Goal: Task Accomplishment & Management: Use online tool/utility

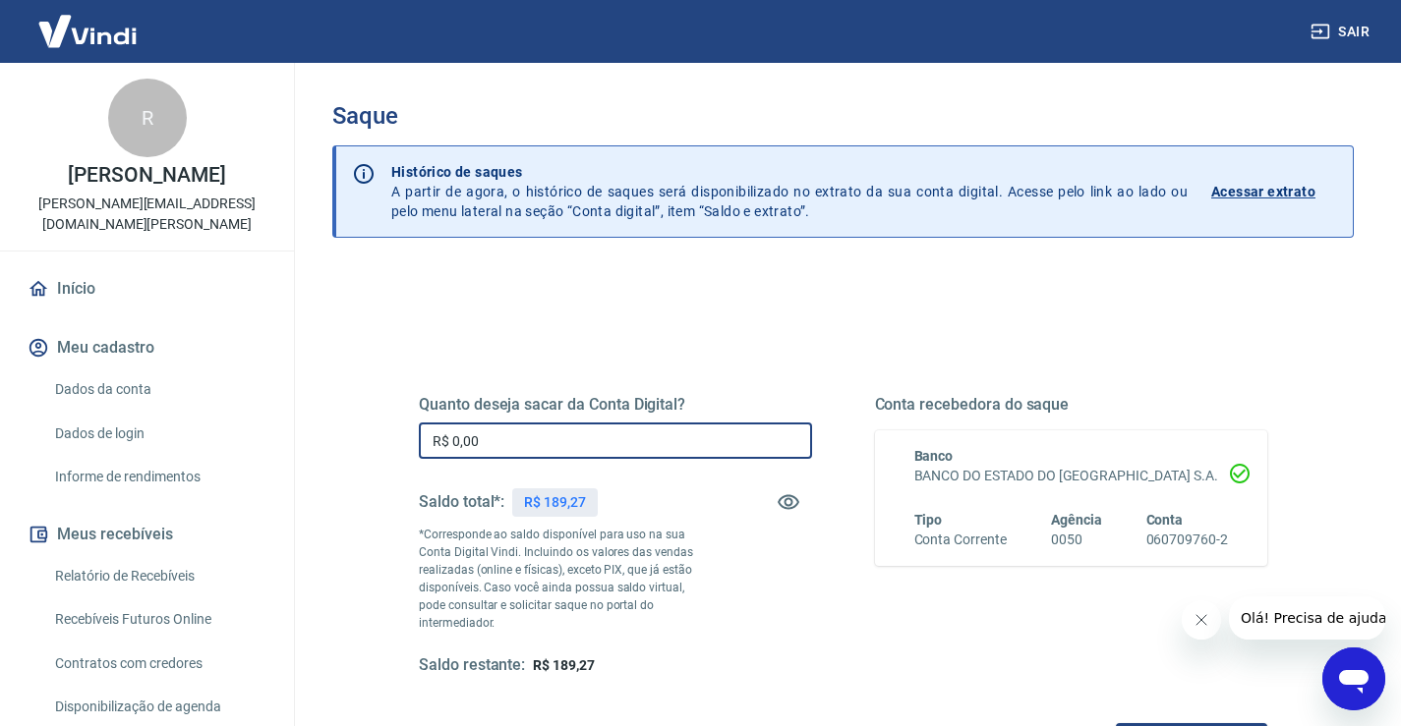
click at [544, 458] on input "R$ 0,00" at bounding box center [615, 441] width 393 height 36
type input "R$ 189,27"
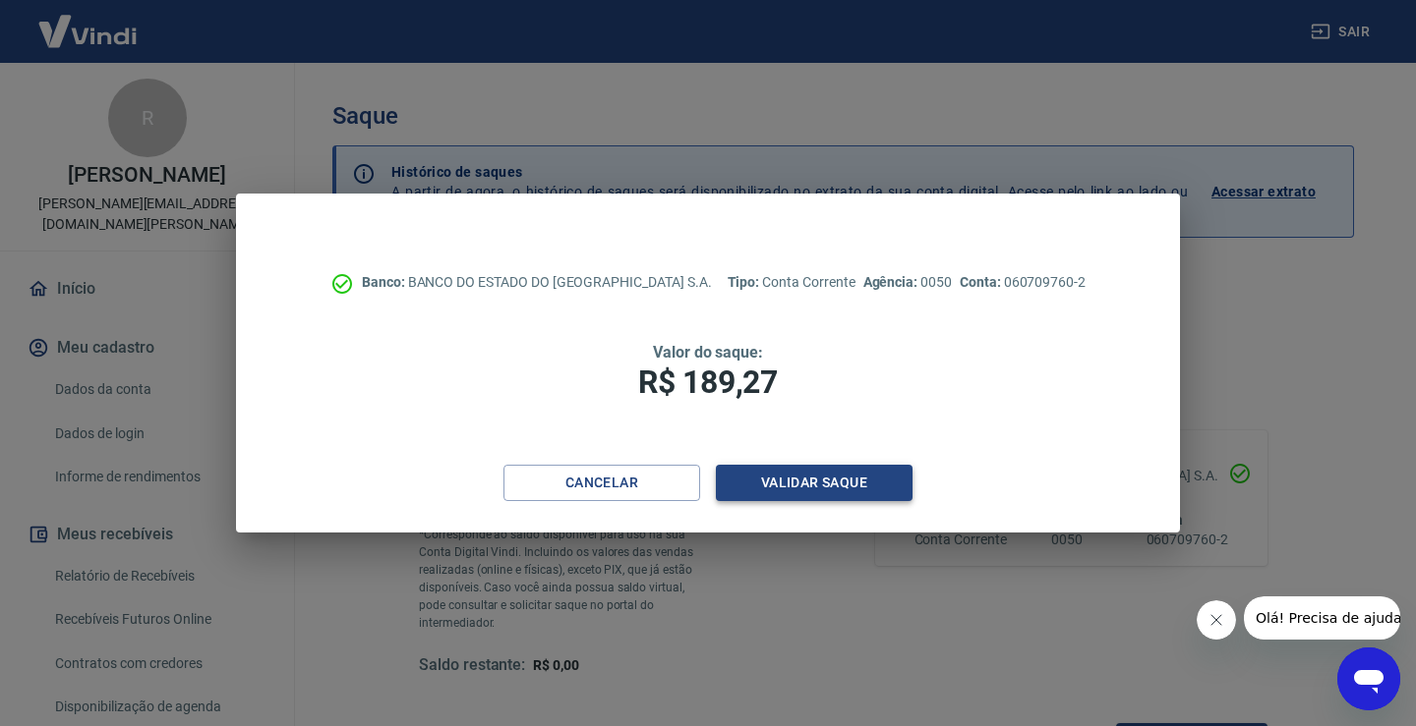
click at [873, 484] on button "Validar saque" at bounding box center [814, 483] width 197 height 36
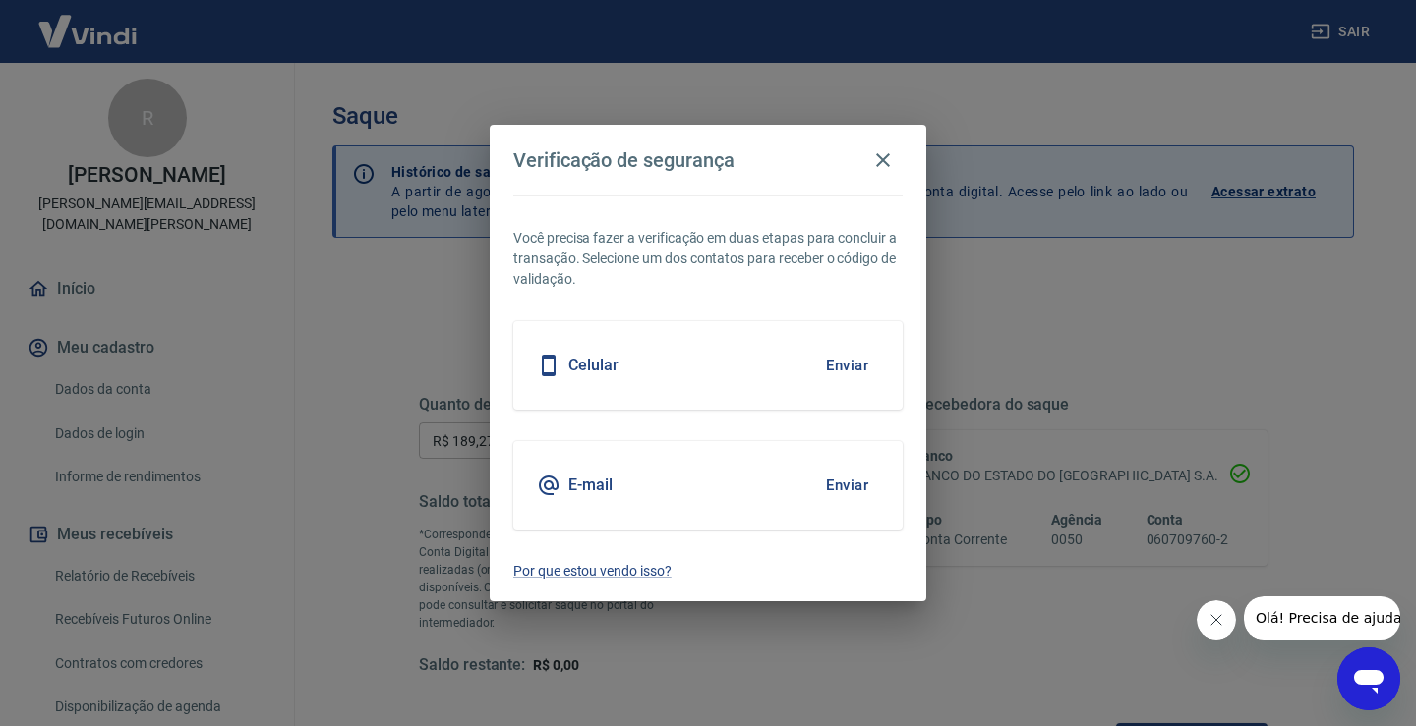
scroll to position [16, 0]
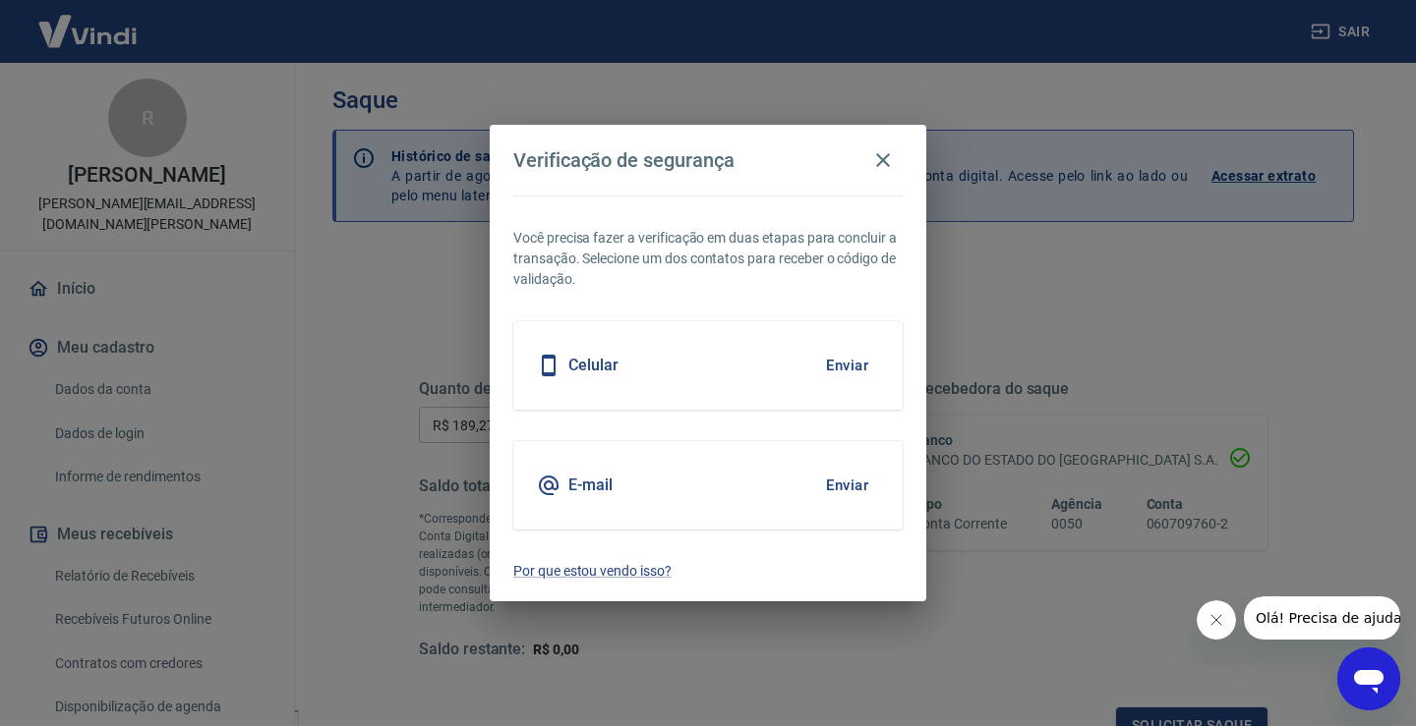
click at [840, 366] on button "Enviar" at bounding box center [847, 365] width 64 height 41
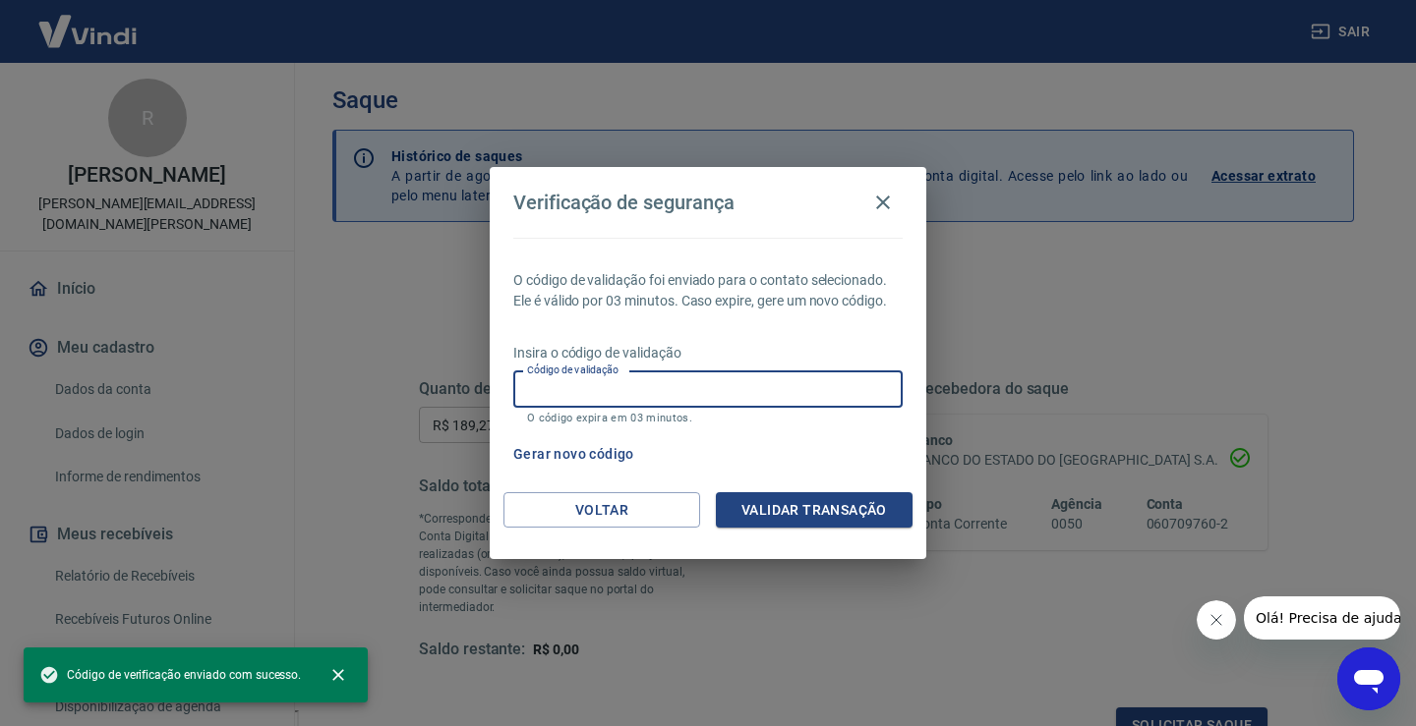
click at [633, 384] on input "Código de validação" at bounding box center [707, 390] width 389 height 36
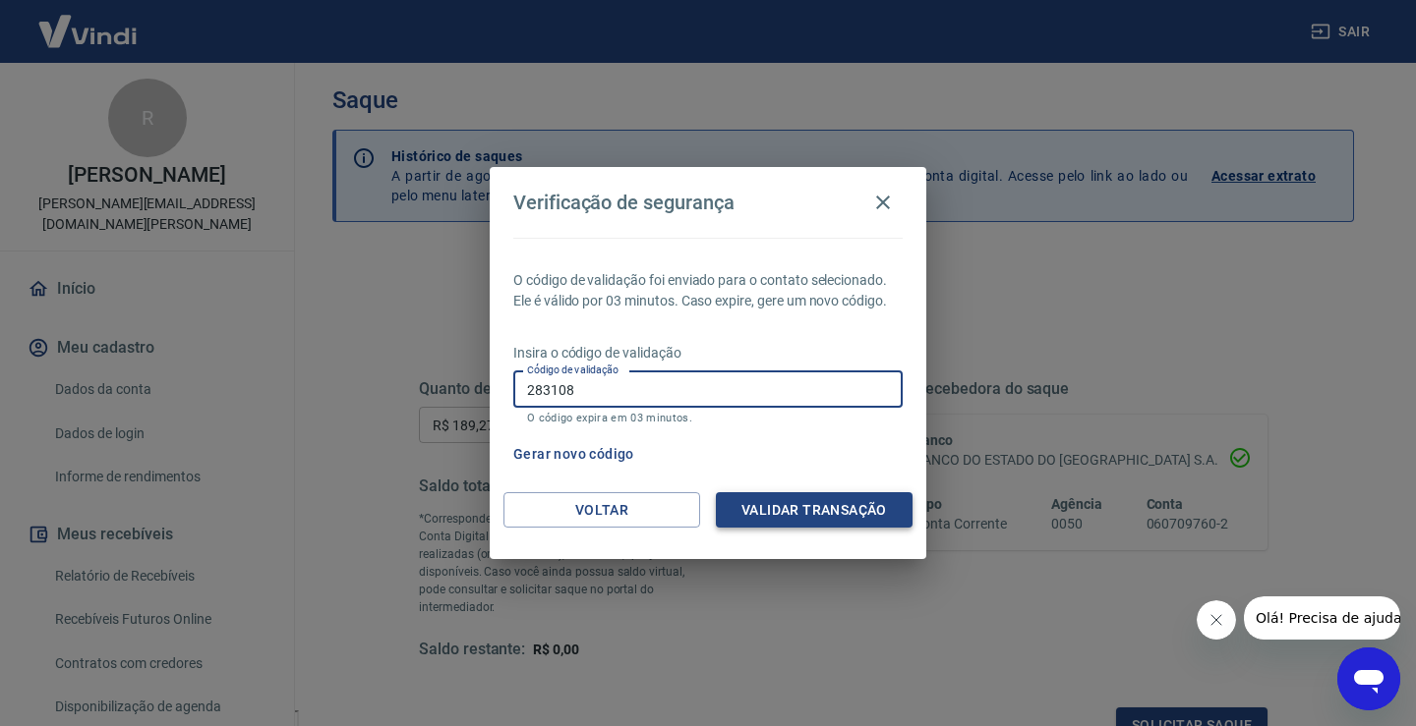
type input "283108"
click at [840, 510] on button "Validar transação" at bounding box center [814, 510] width 197 height 36
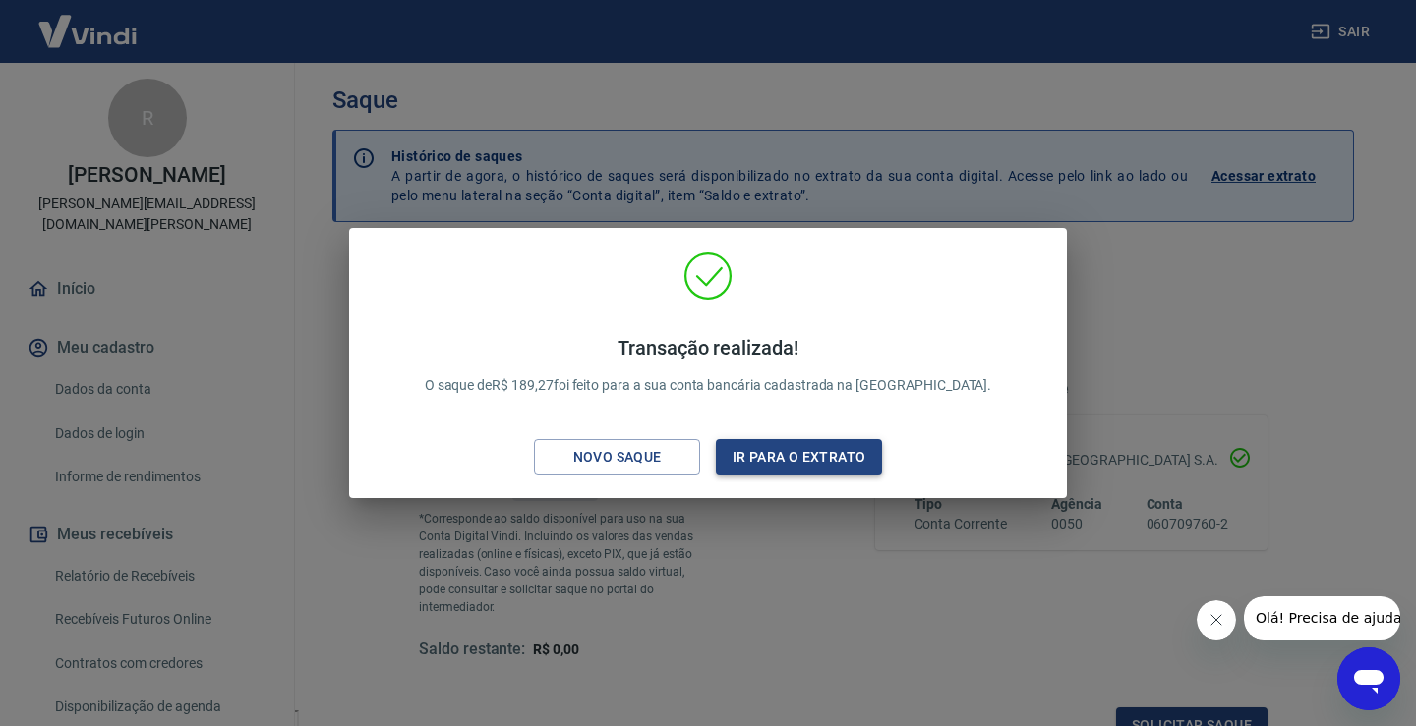
click at [791, 451] on button "Ir para o extrato" at bounding box center [799, 457] width 166 height 36
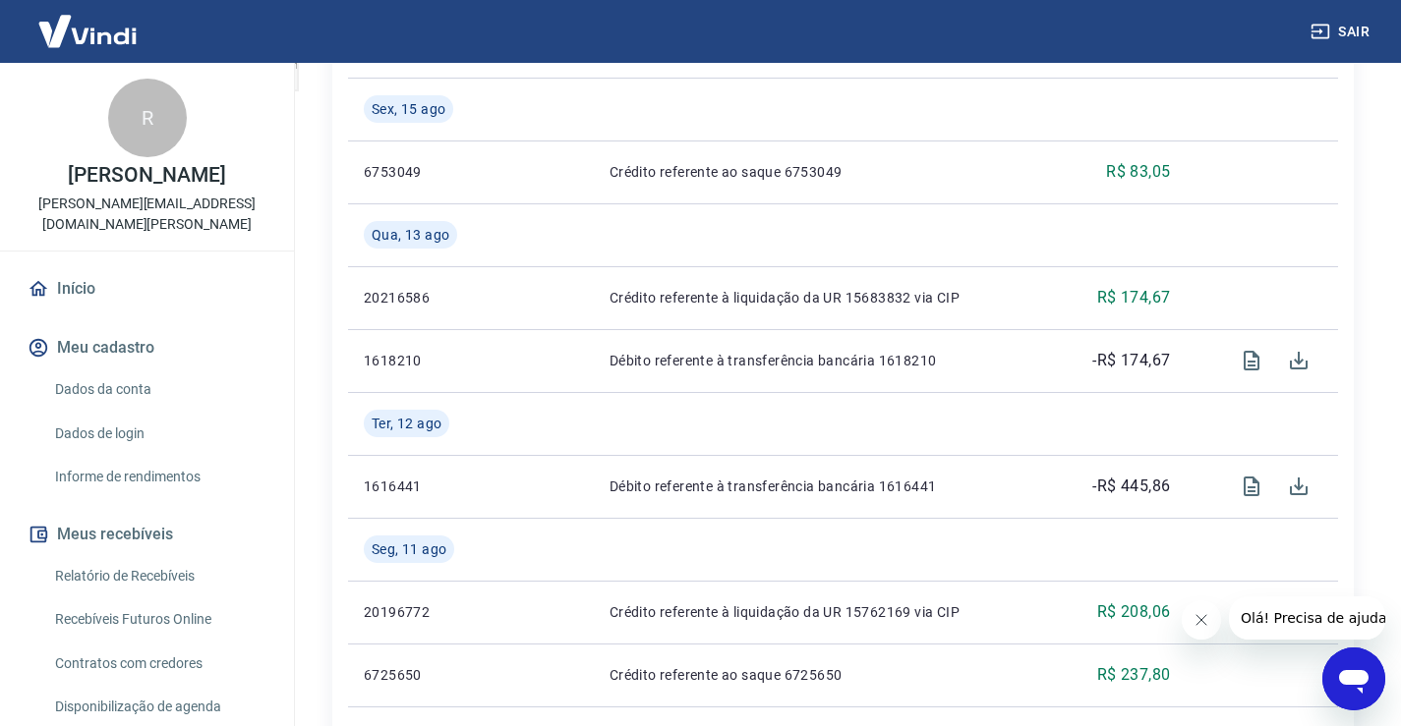
scroll to position [295, 0]
